Goal: Communication & Community: Answer question/provide support

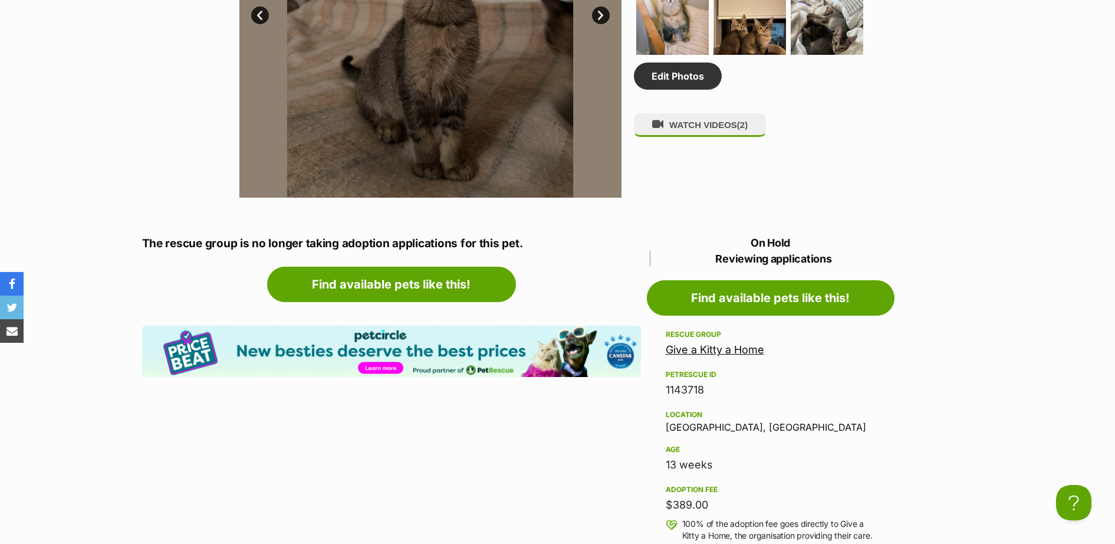
scroll to position [1032, 0]
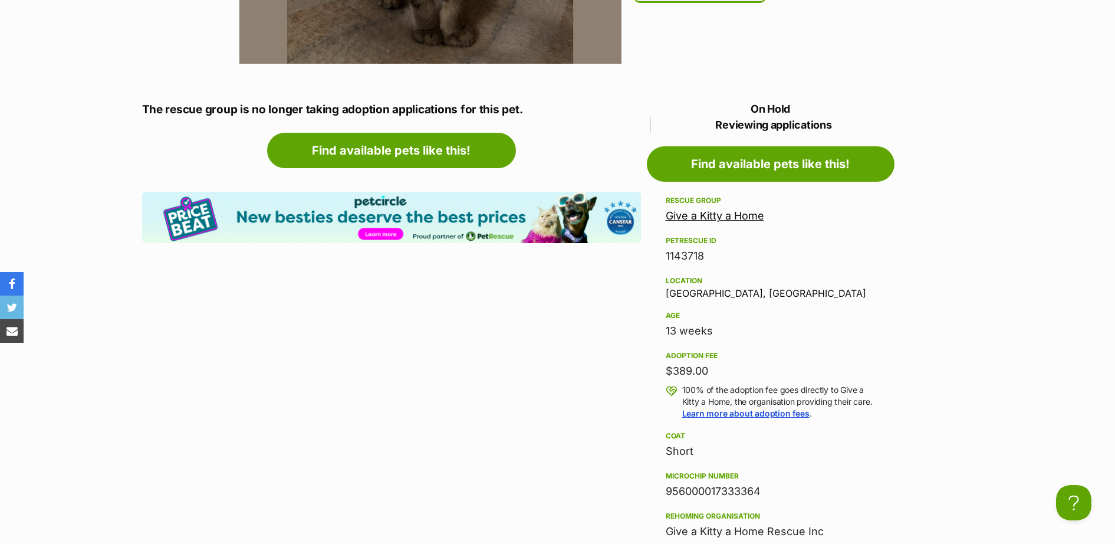
drag, startPoint x: 769, startPoint y: 489, endPoint x: 666, endPoint y: 492, distance: 102.6
click at [666, 492] on div "956000017333364" at bounding box center [771, 491] width 210 height 17
drag, startPoint x: 666, startPoint y: 492, endPoint x: 675, endPoint y: 492, distance: 8.8
copy div "956000017333364"
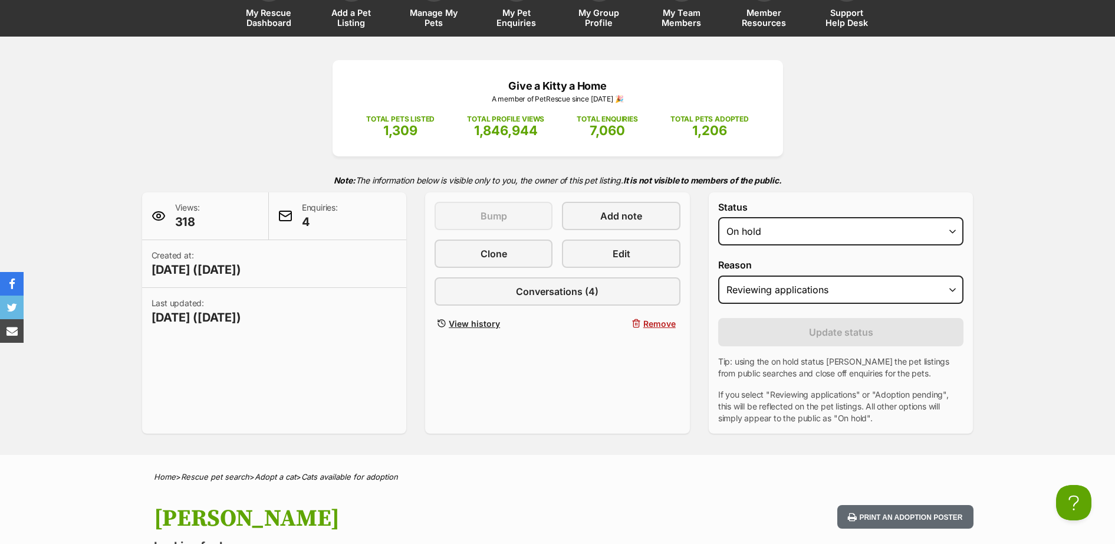
scroll to position [0, 0]
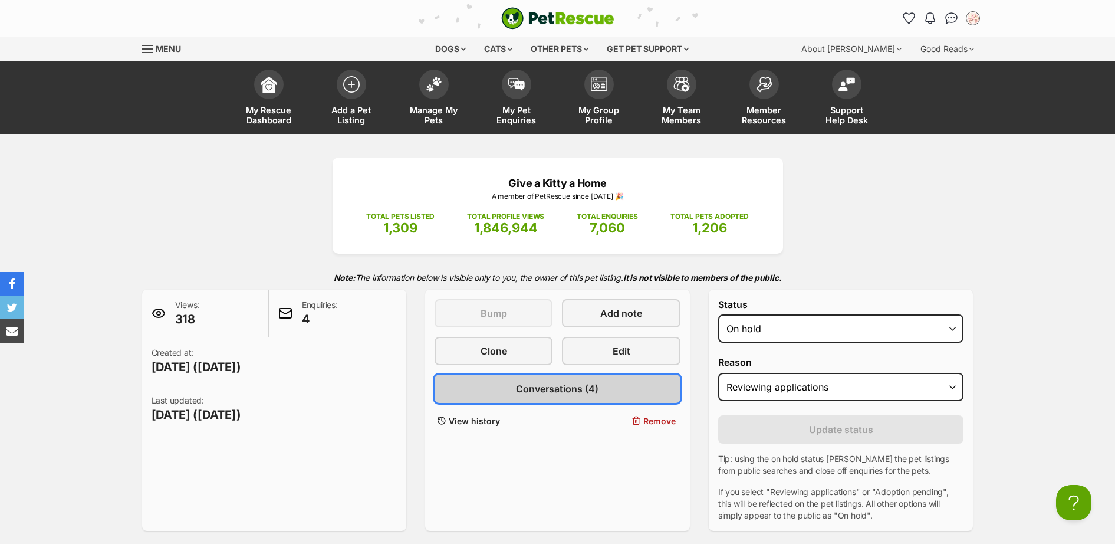
click at [533, 387] on span "Conversations (4)" at bounding box center [557, 388] width 83 height 14
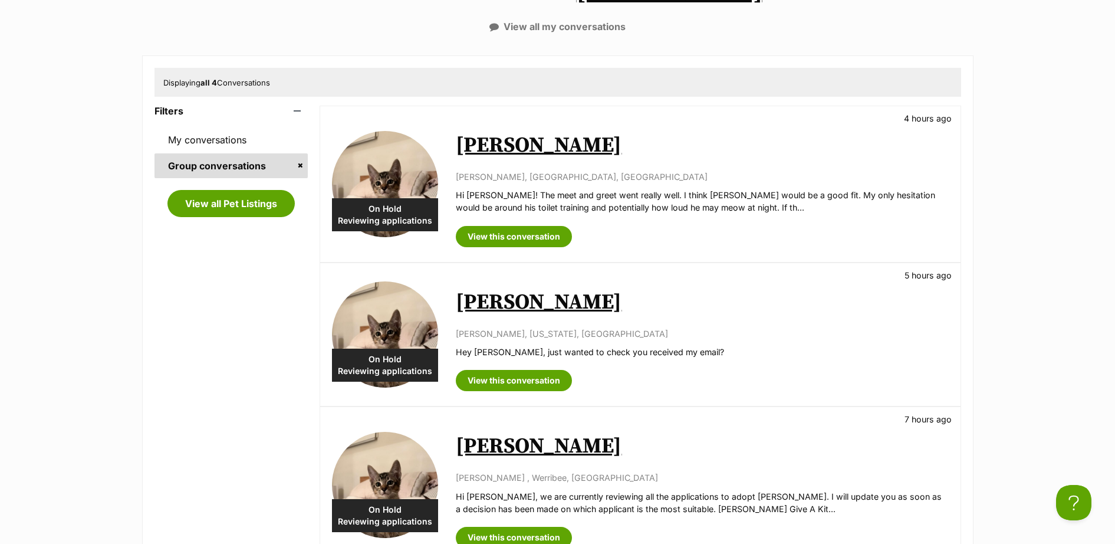
scroll to position [344, 0]
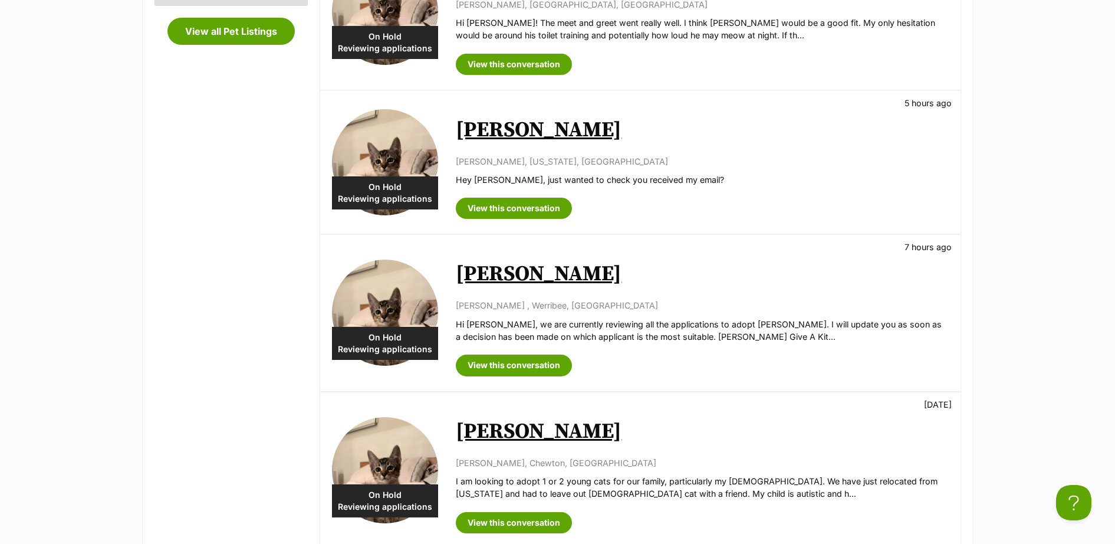
click at [541, 354] on div "View this conversation" at bounding box center [702, 361] width 492 height 30
click at [541, 360] on link "View this conversation" at bounding box center [514, 364] width 116 height 21
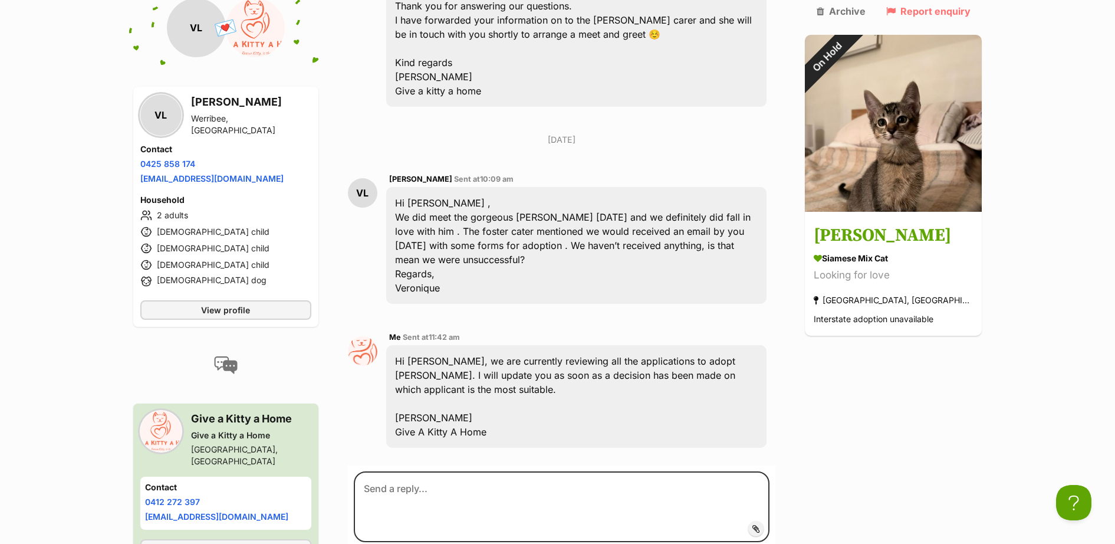
scroll to position [1385, 0]
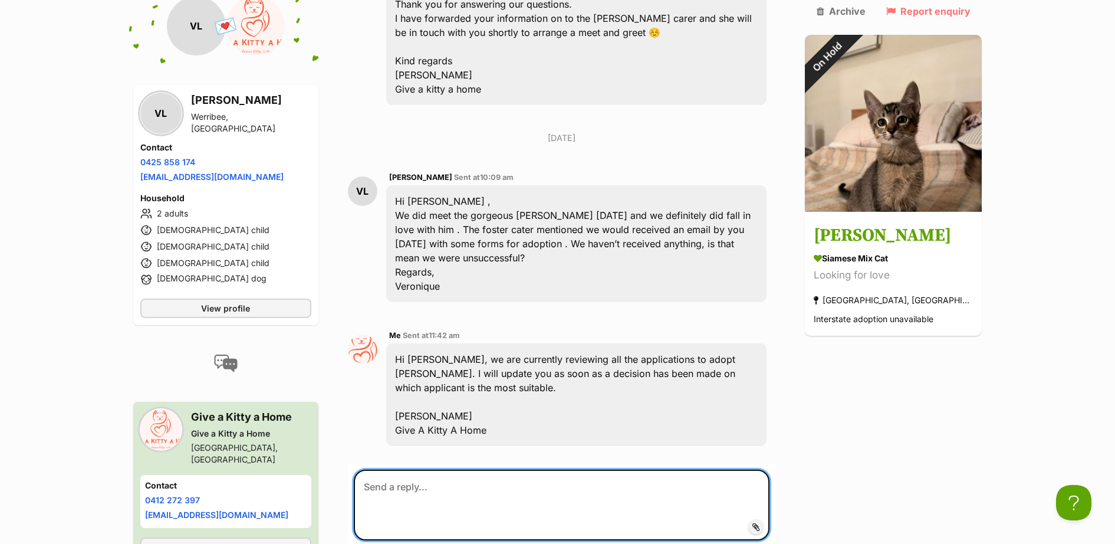
click at [494, 469] on textarea at bounding box center [562, 504] width 416 height 71
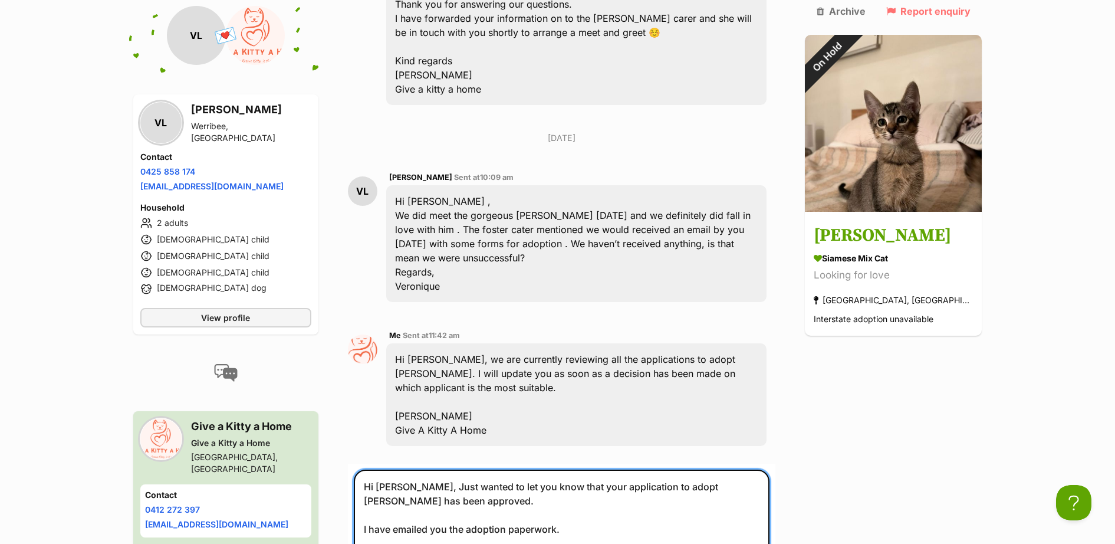
type textarea "Hi Veronique, Just wanted to let you know that your application to adopt Sammy …"
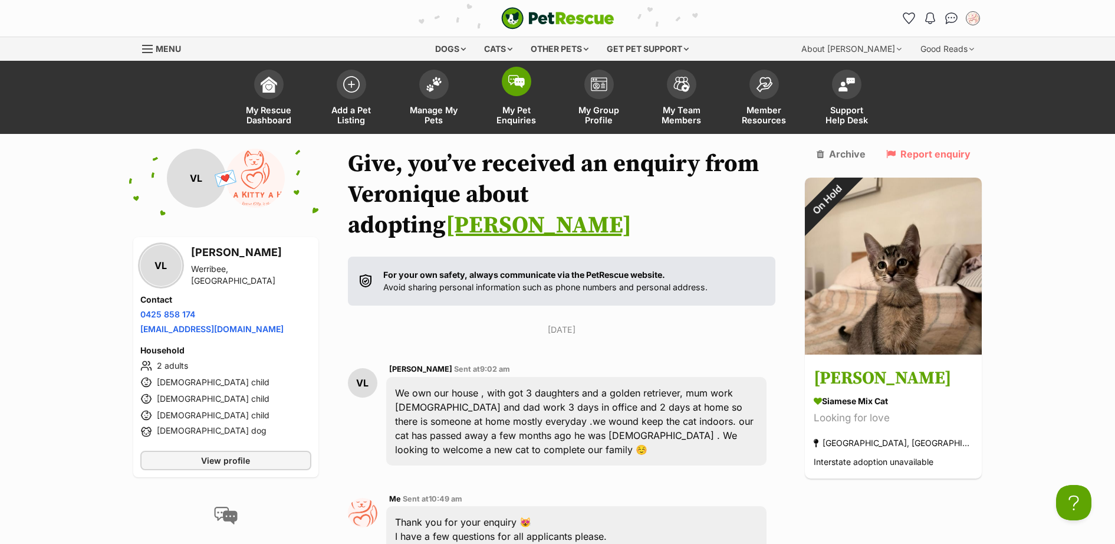
click at [512, 90] on span at bounding box center [516, 81] width 29 height 29
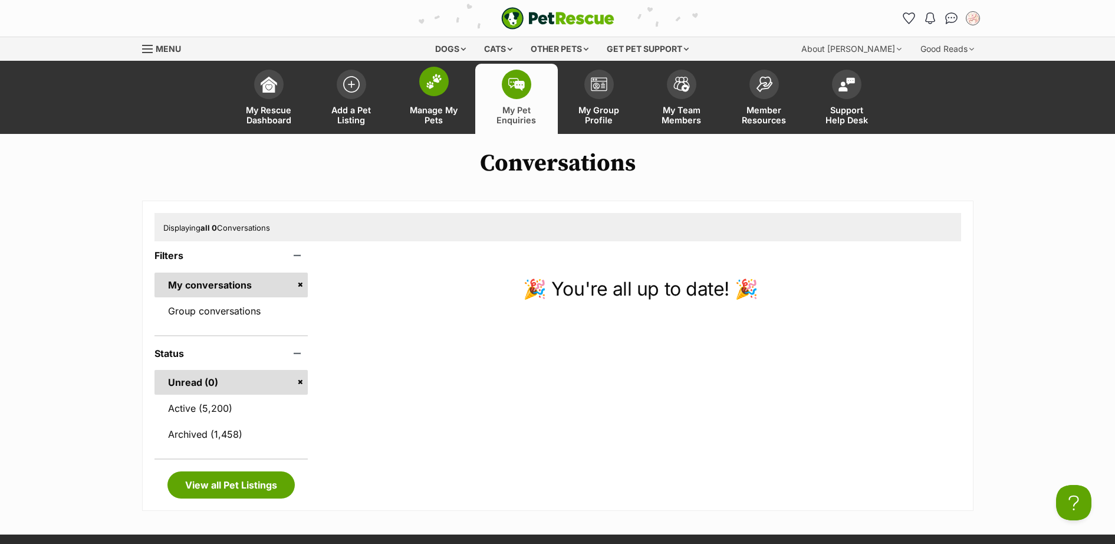
click at [436, 86] on img at bounding box center [434, 81] width 17 height 15
